Goal: Task Accomplishment & Management: Use online tool/utility

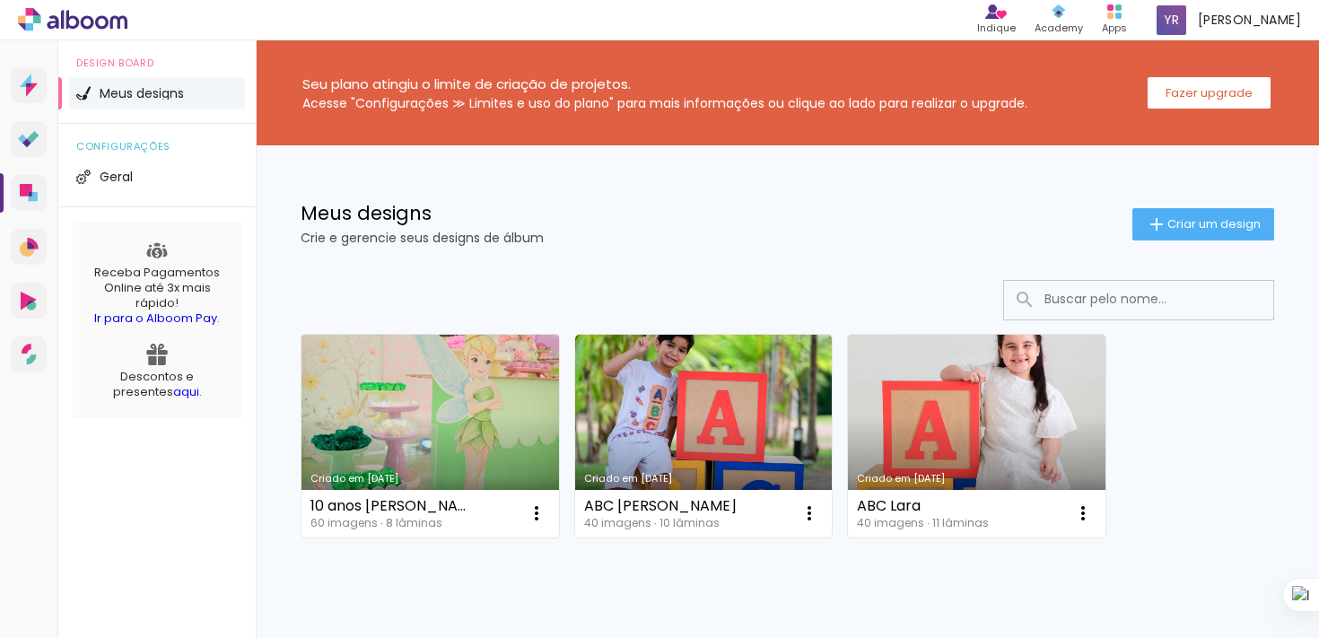
click at [441, 409] on link "Criado em [DATE]" at bounding box center [431, 436] width 258 height 203
click at [462, 441] on link "Criado em [DATE]" at bounding box center [431, 436] width 258 height 203
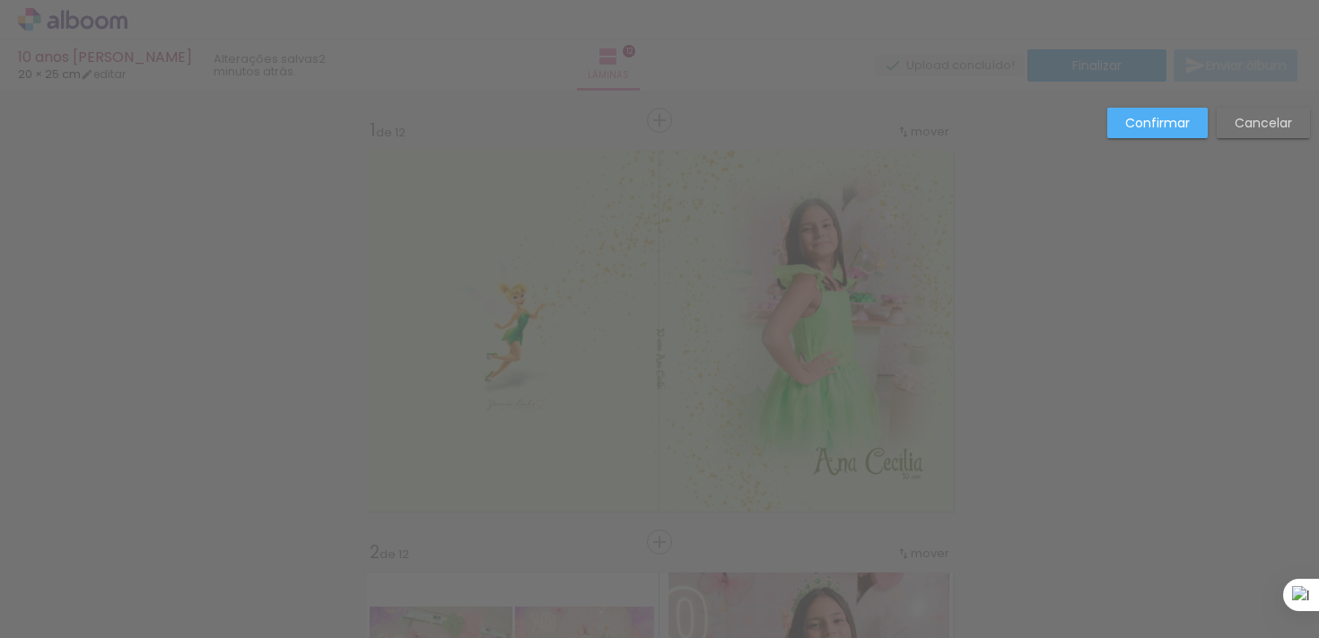
scroll to position [4240, 0]
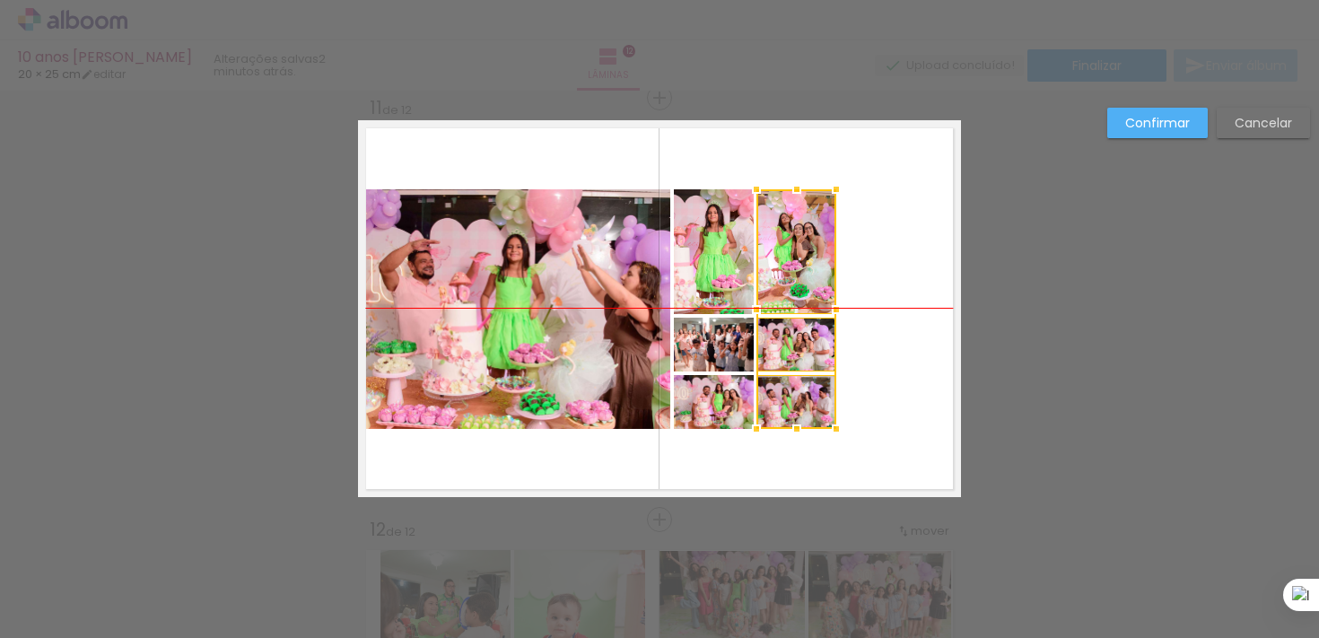
click at [782, 276] on div at bounding box center [796, 309] width 80 height 240
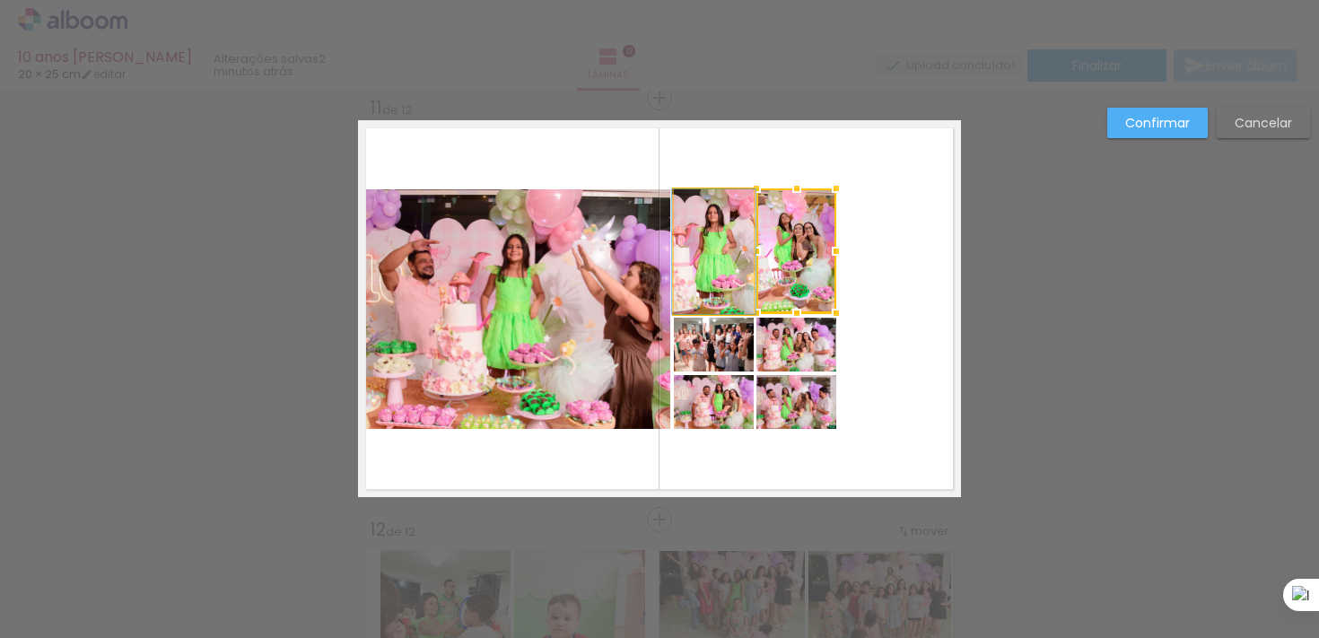
click at [708, 276] on quentale-photo at bounding box center [714, 251] width 80 height 125
click at [726, 347] on quentale-photo at bounding box center [714, 345] width 80 height 54
click at [777, 355] on div at bounding box center [755, 279] width 162 height 183
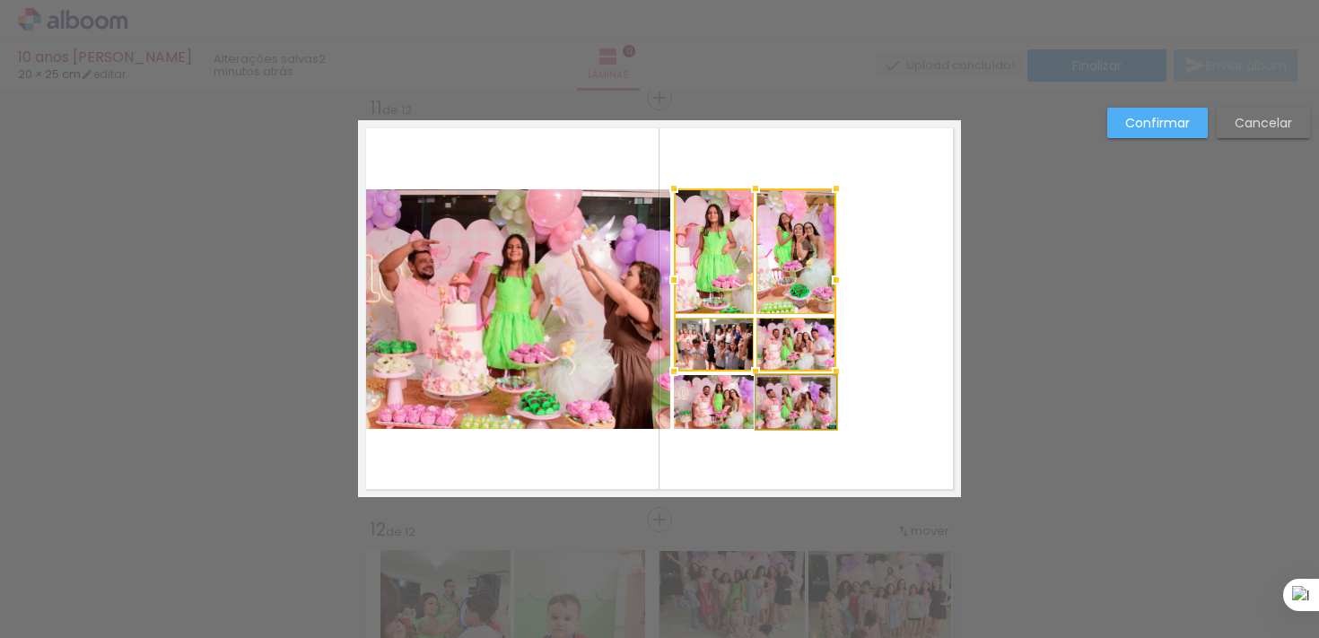
click at [781, 398] on quentale-photo at bounding box center [796, 402] width 80 height 54
click at [717, 400] on div at bounding box center [755, 308] width 162 height 240
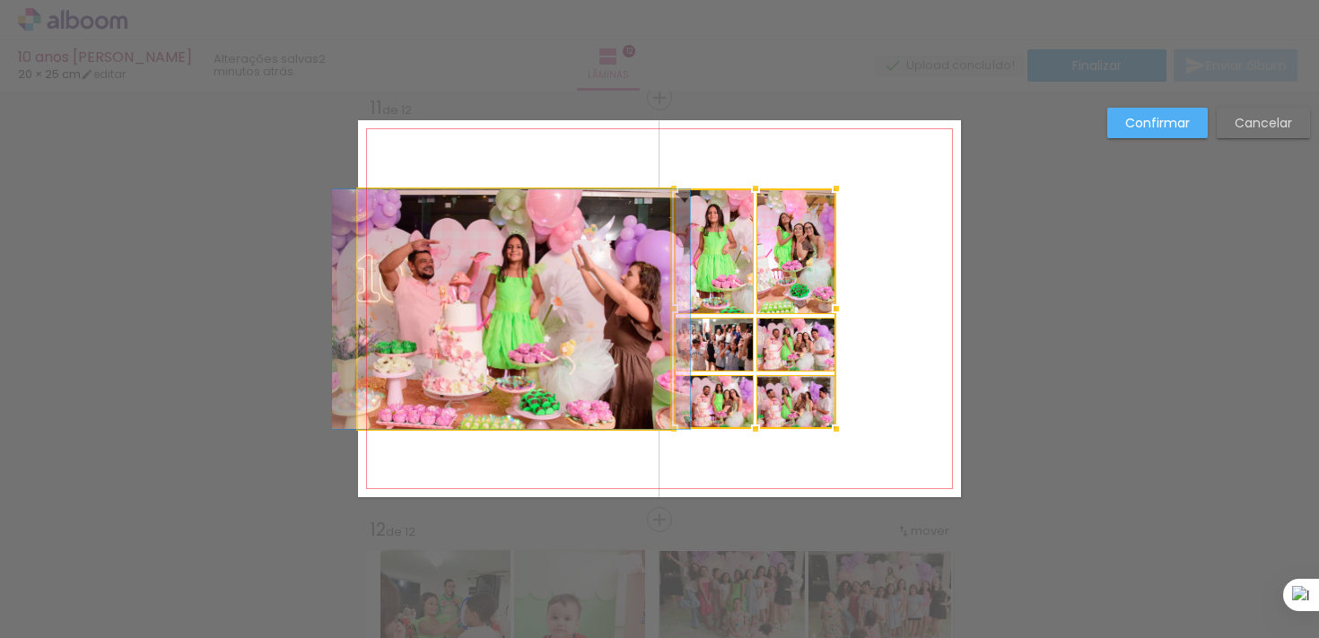
click at [599, 363] on quentale-photo at bounding box center [514, 309] width 312 height 240
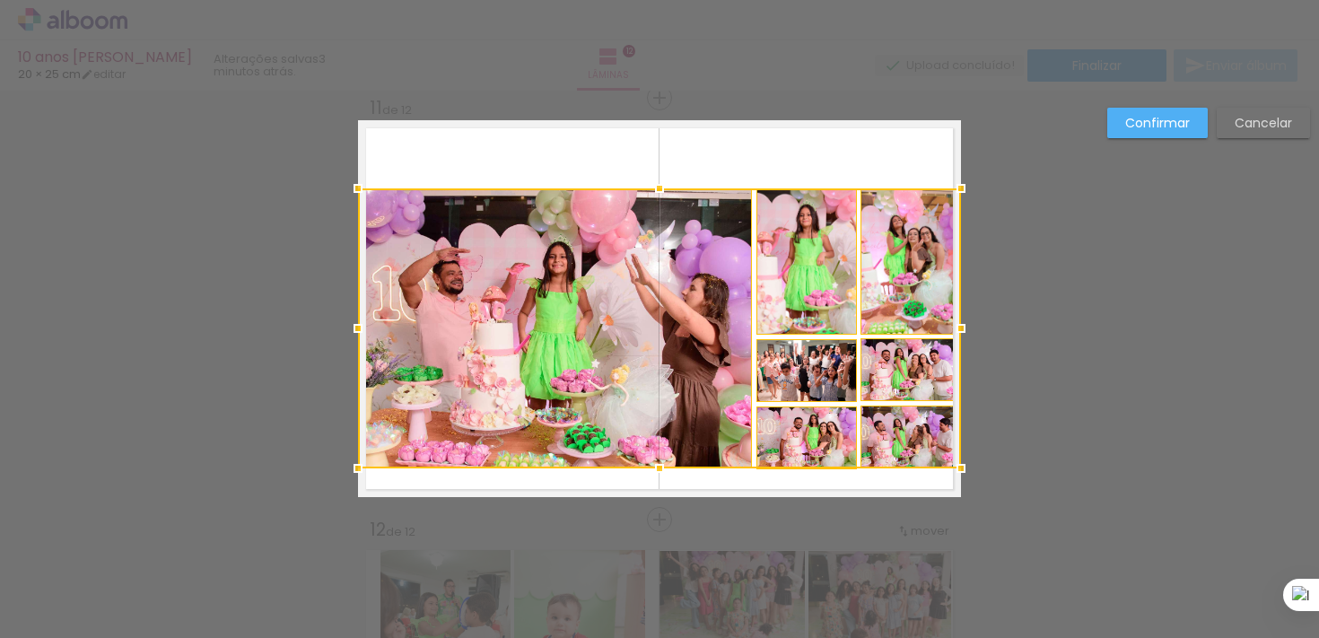
drag, startPoint x: 835, startPoint y: 427, endPoint x: 957, endPoint y: 467, distance: 128.3
click at [957, 467] on div at bounding box center [961, 468] width 36 height 36
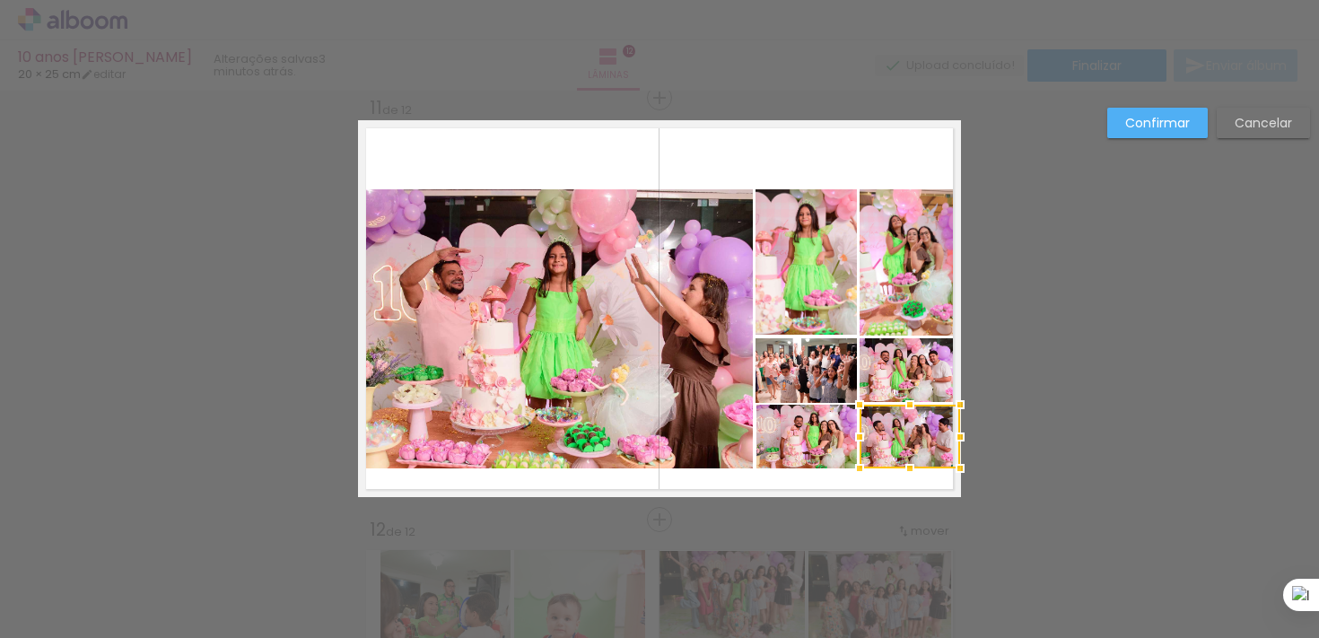
click at [899, 371] on quentale-photo at bounding box center [910, 370] width 101 height 64
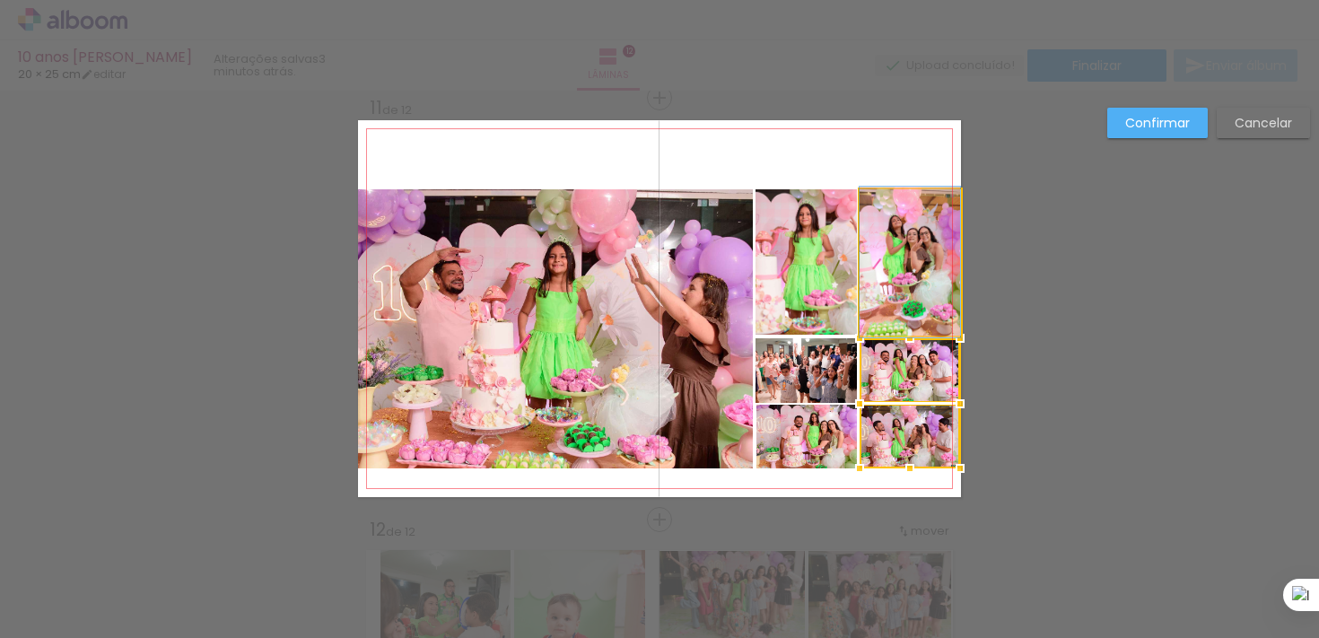
click at [896, 267] on quentale-photo at bounding box center [910, 262] width 101 height 146
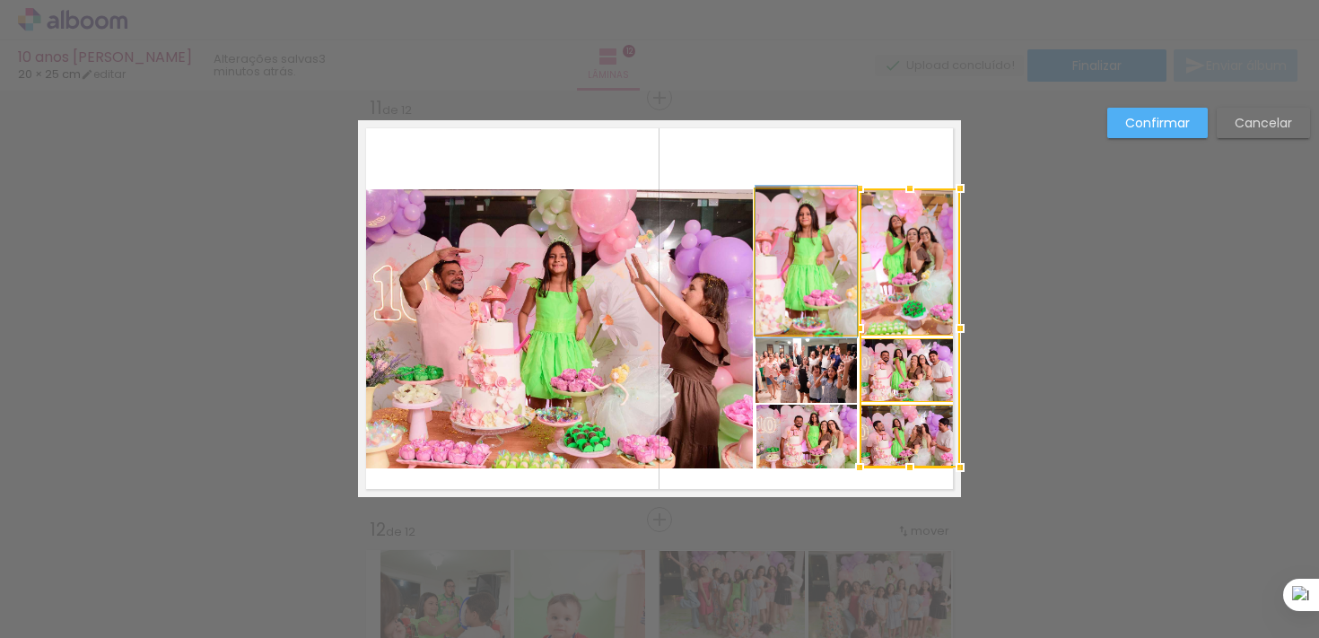
click at [838, 283] on quentale-photo at bounding box center [806, 261] width 101 height 145
click at [825, 366] on div at bounding box center [858, 327] width 205 height 279
click at [822, 428] on div at bounding box center [858, 327] width 205 height 279
click at [584, 359] on quentale-photo at bounding box center [555, 328] width 395 height 279
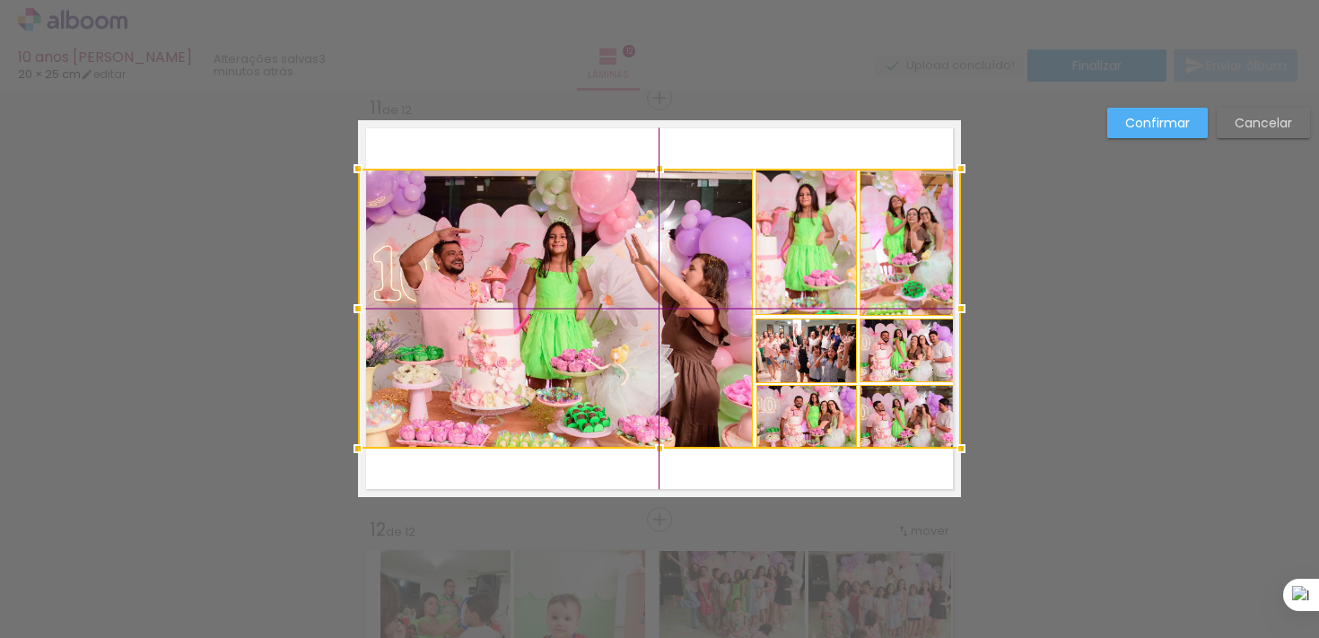
drag, startPoint x: 713, startPoint y: 302, endPoint x: 712, endPoint y: 283, distance: 19.8
click at [712, 283] on div at bounding box center [659, 309] width 603 height 280
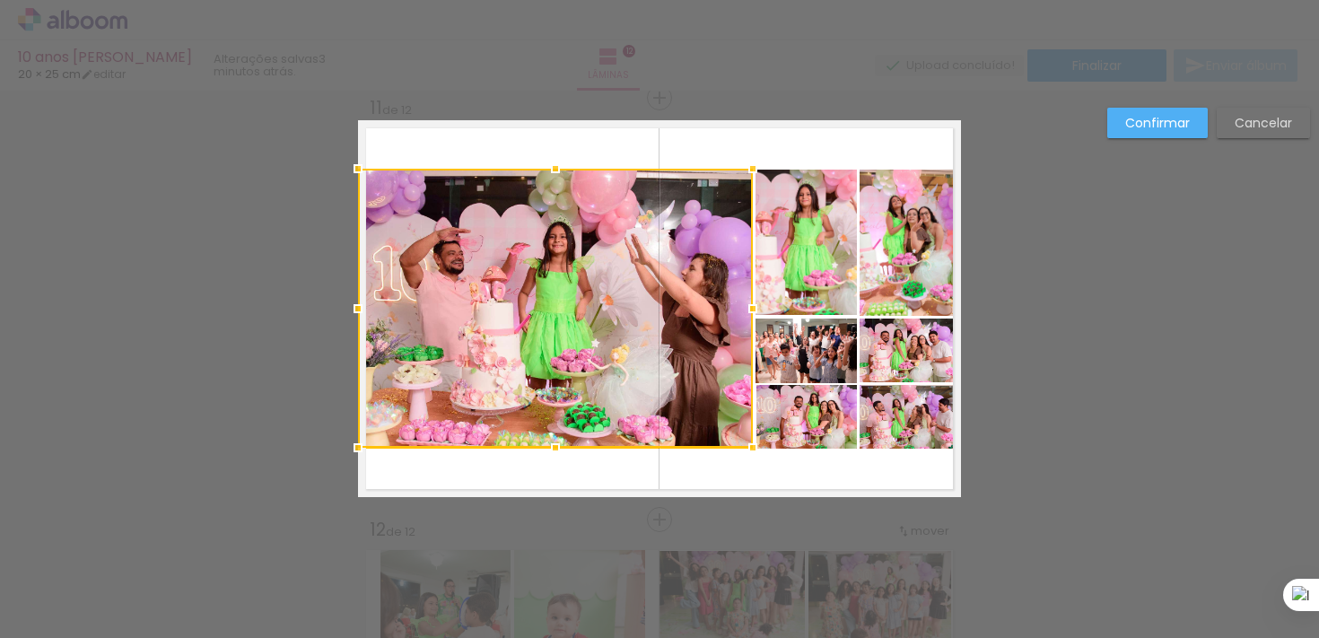
click at [791, 144] on quentale-layouter at bounding box center [659, 308] width 603 height 377
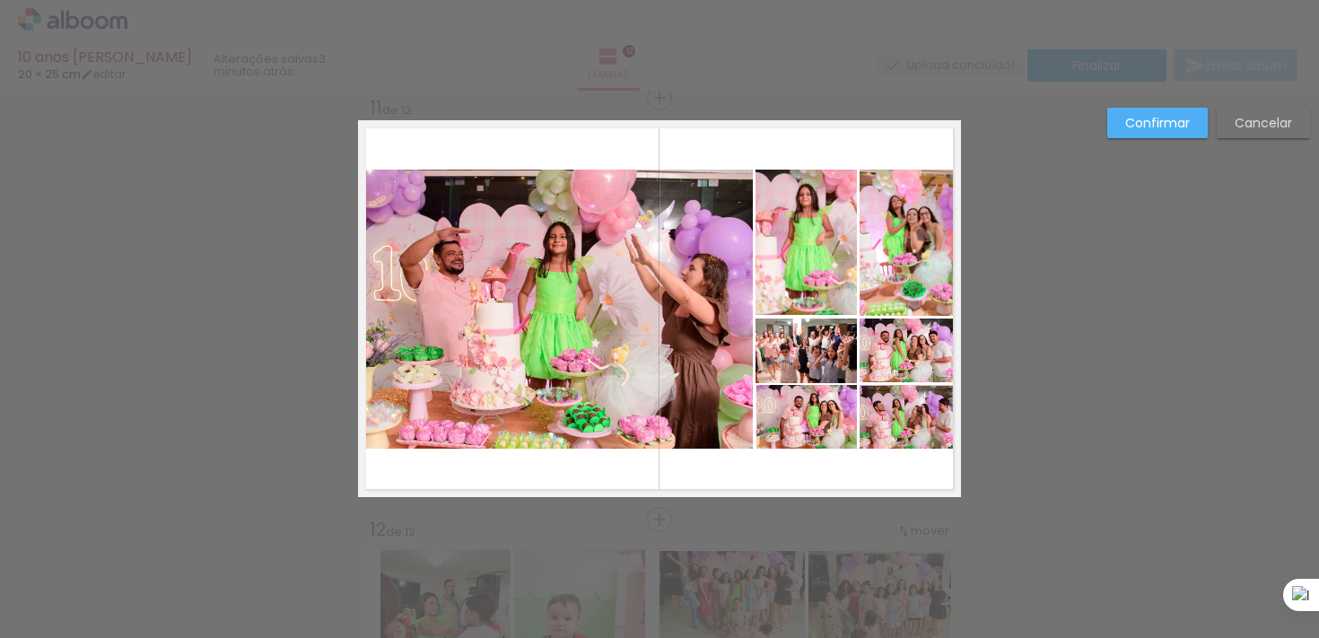
click at [0, 0] on slot "Confirmar" at bounding box center [0, 0] width 0 height 0
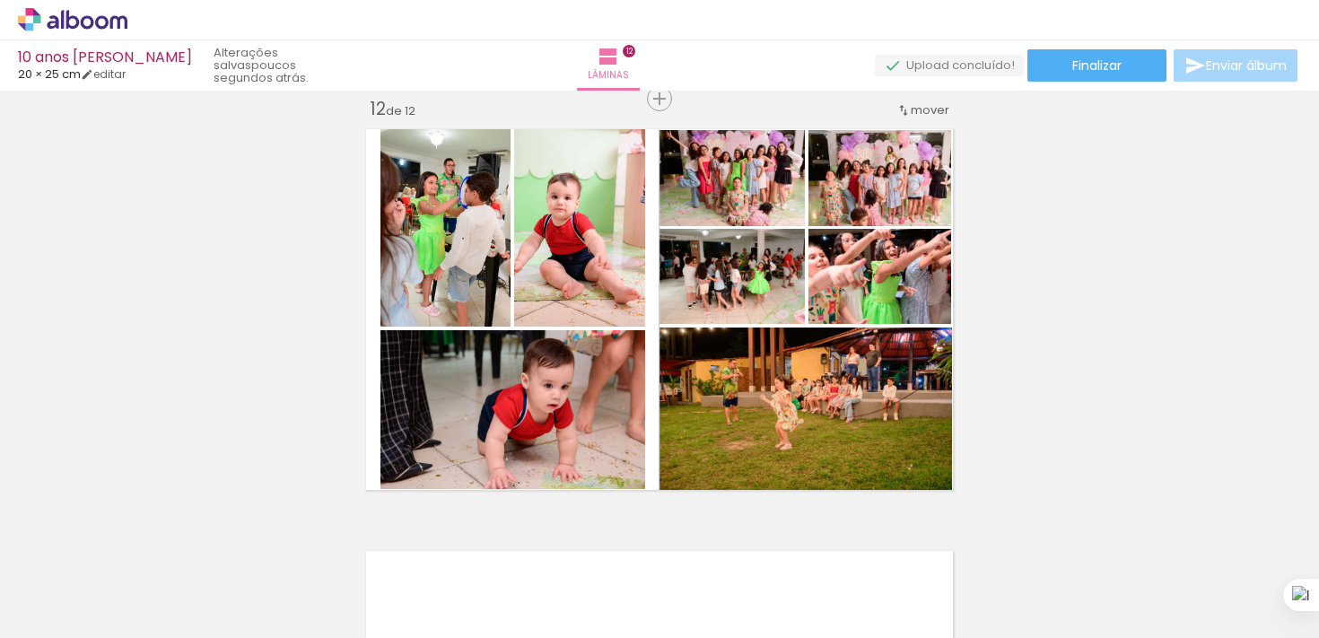
scroll to position [4662, 0]
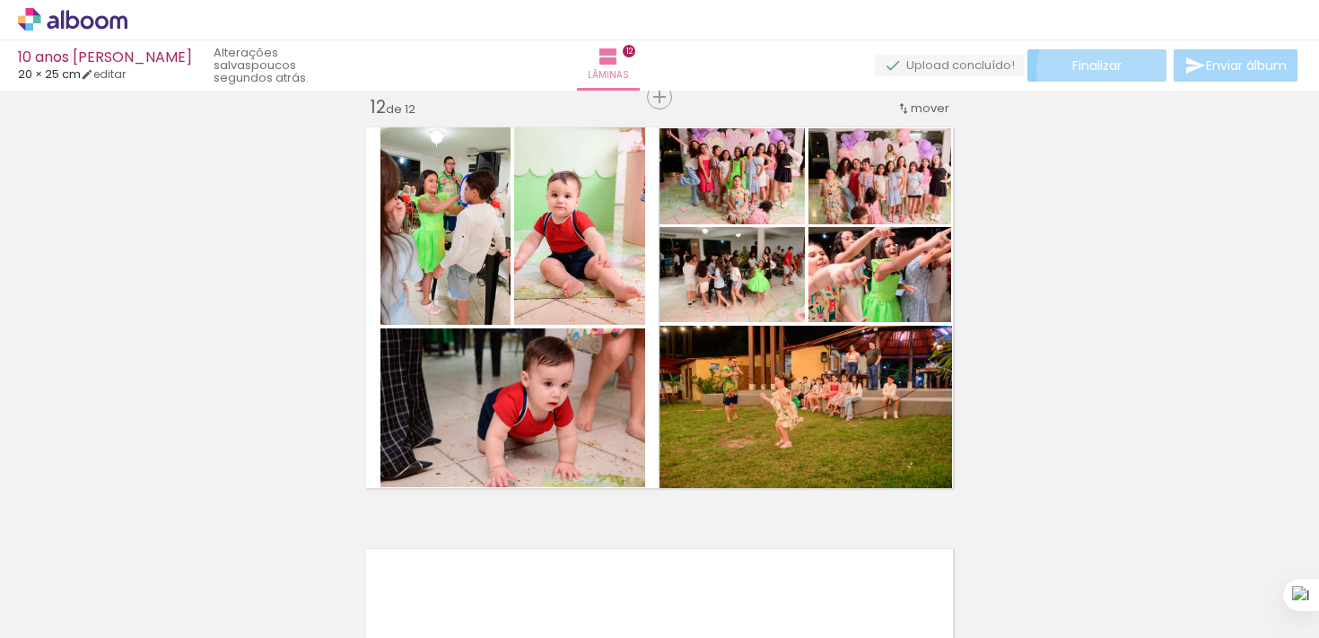
click at [1099, 69] on span "Finalizar" at bounding box center [1096, 65] width 49 height 13
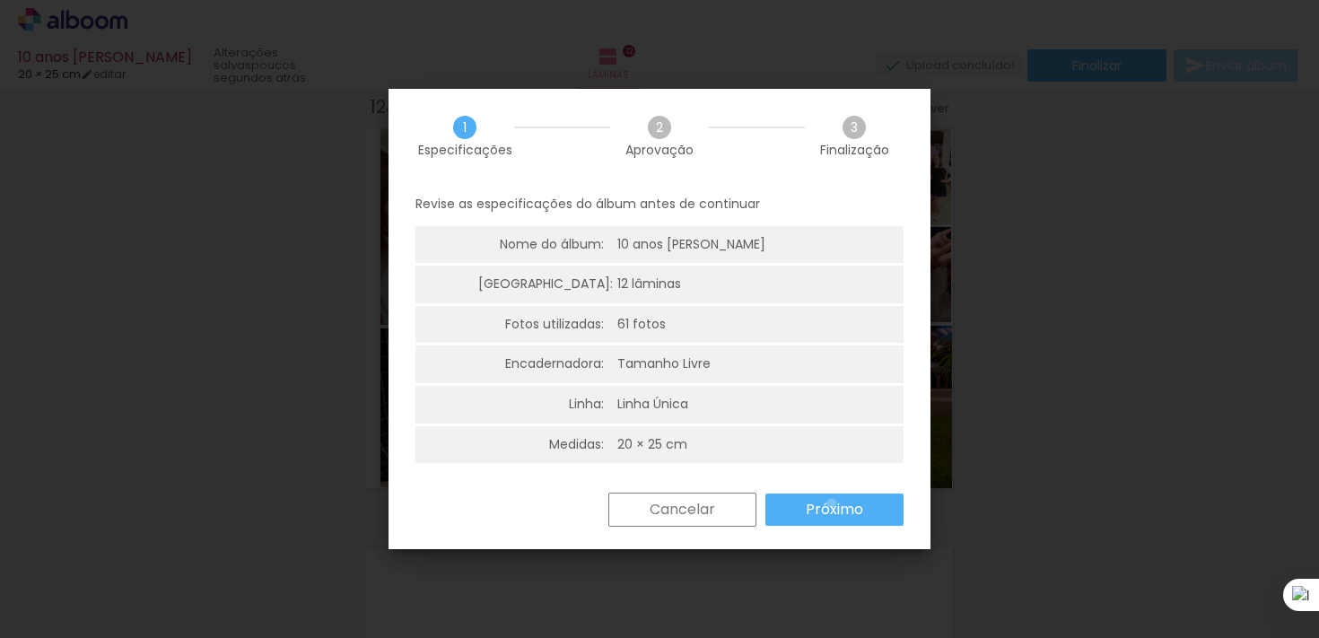
click at [0, 0] on slot "Próximo" at bounding box center [0, 0] width 0 height 0
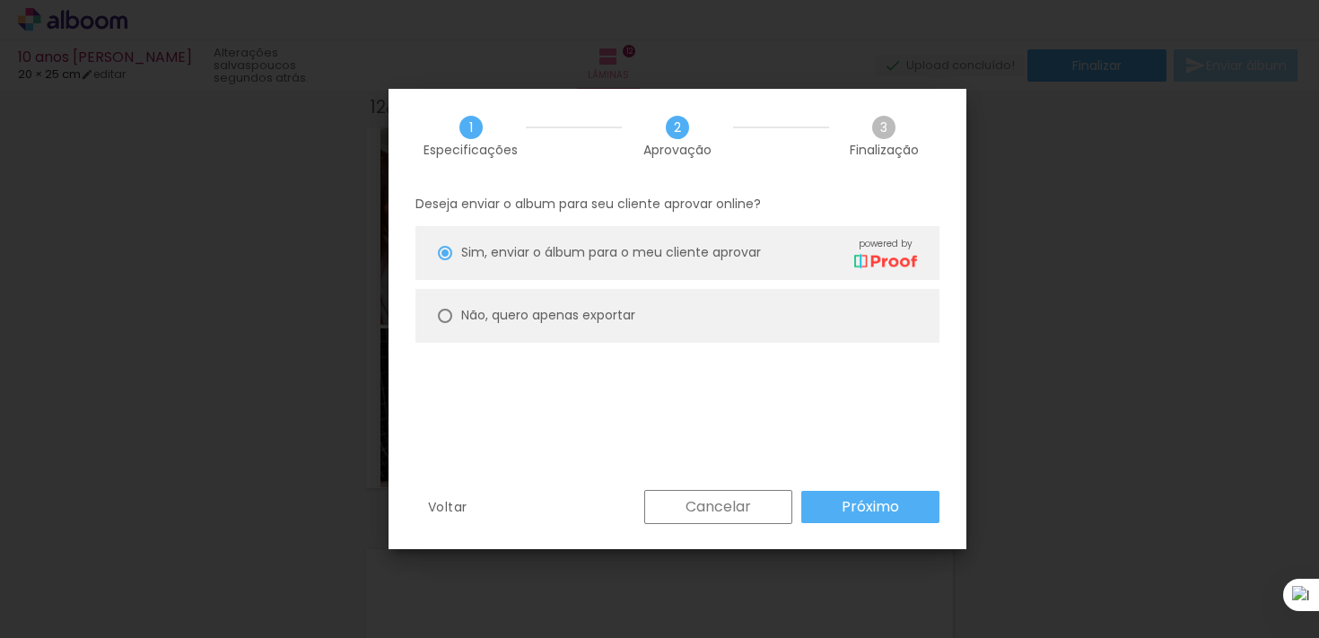
click at [0, 0] on slot "Próximo" at bounding box center [0, 0] width 0 height 0
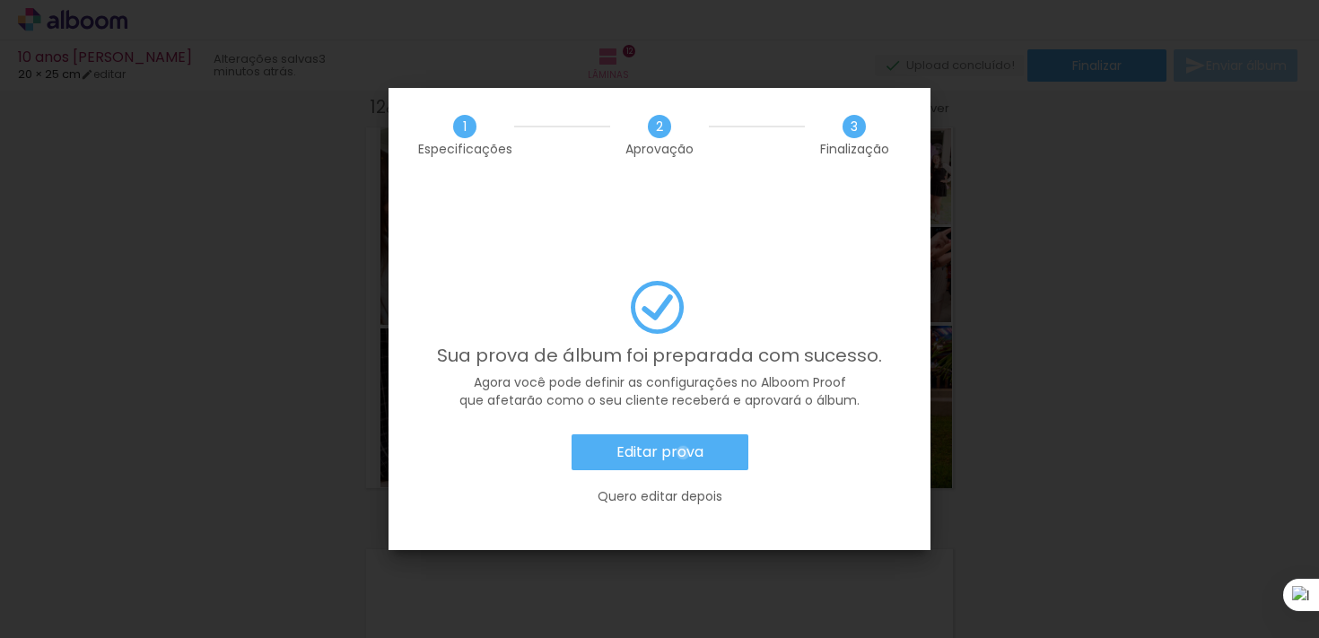
click at [0, 0] on slot "Editar prova" at bounding box center [0, 0] width 0 height 0
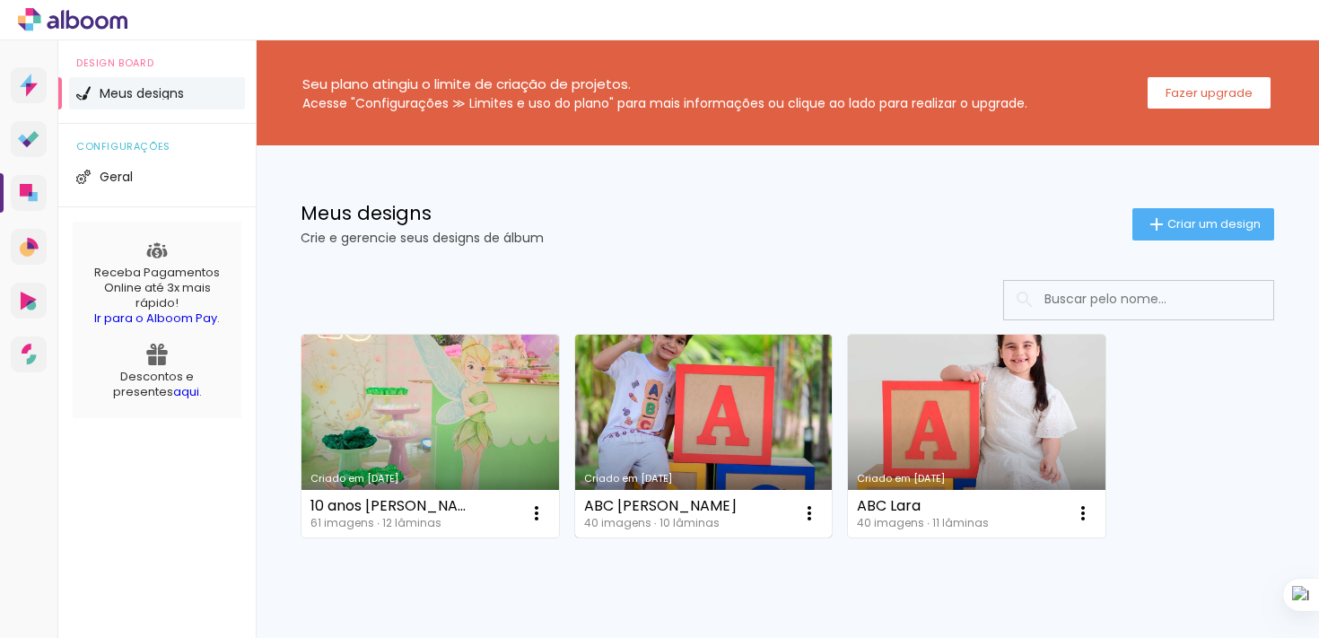
click at [718, 424] on link "Criado em [DATE]" at bounding box center [704, 436] width 258 height 203
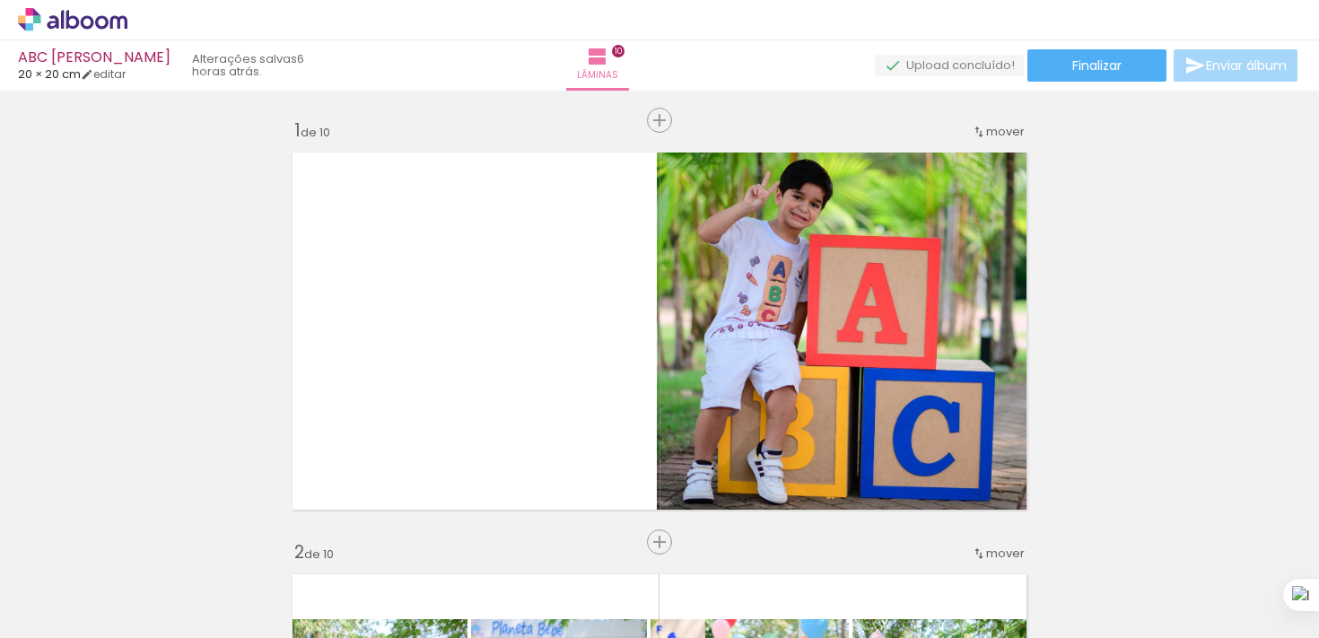
scroll to position [2095, 0]
